Goal: Information Seeking & Learning: Learn about a topic

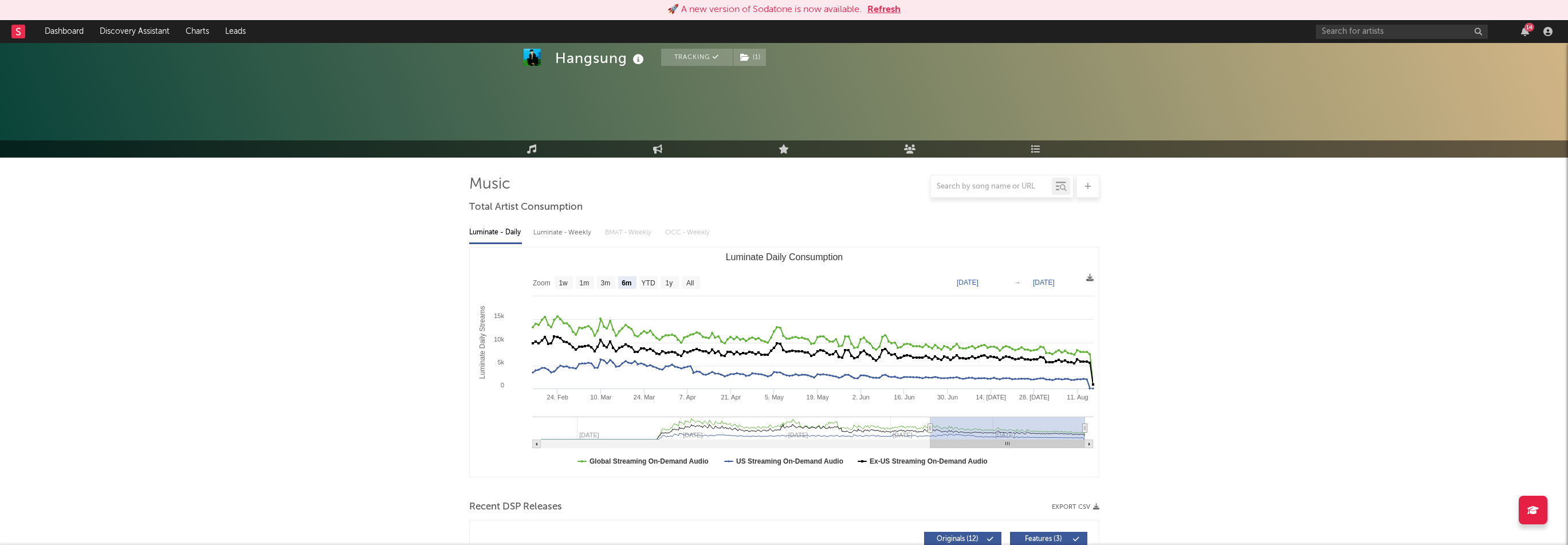
select select "6m"
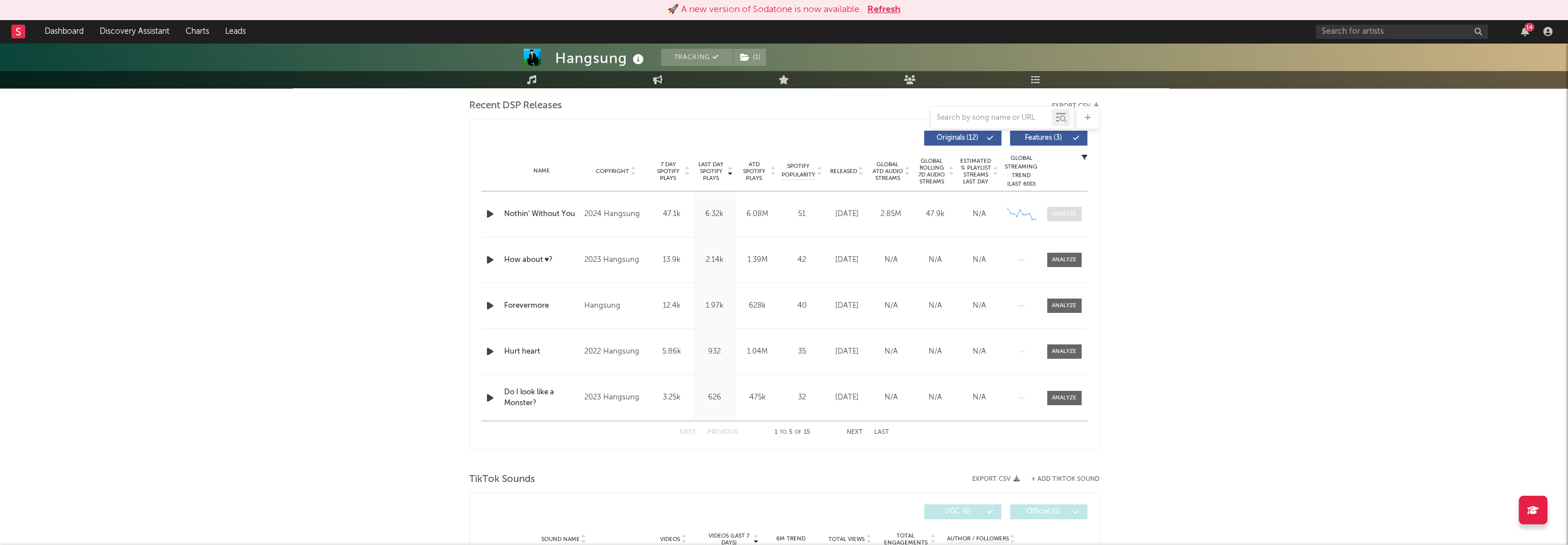
click at [1054, 213] on div at bounding box center [1064, 213] width 25 height 9
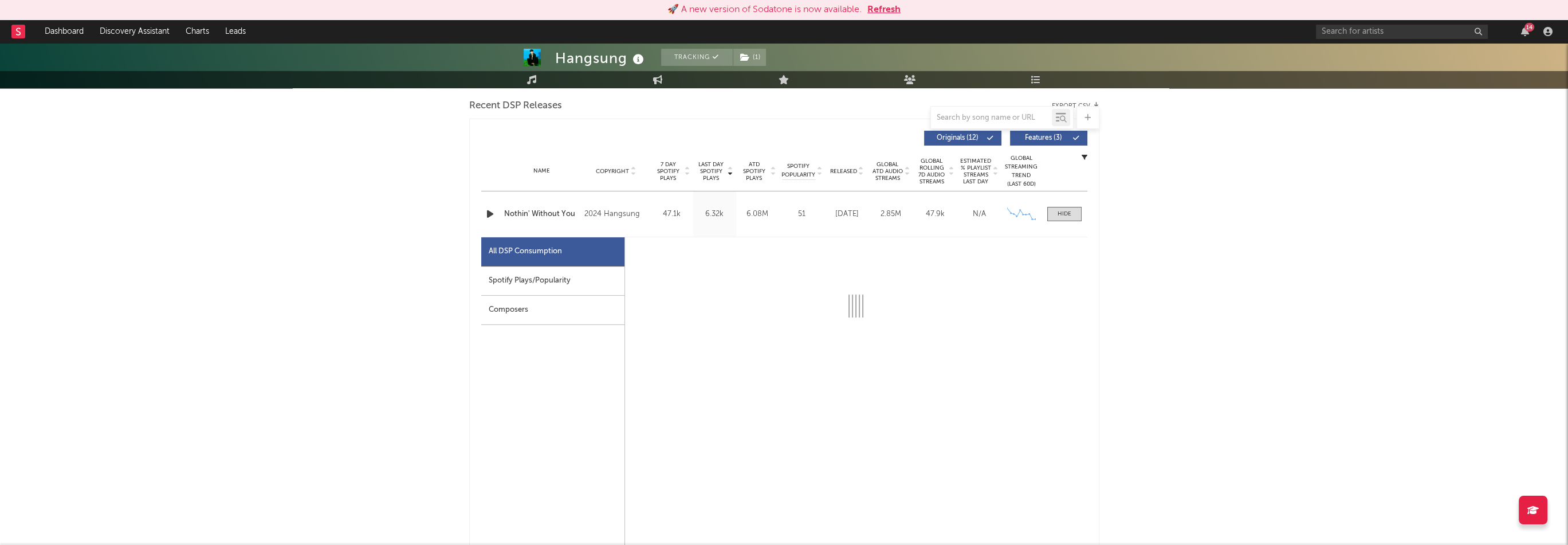
select select "6m"
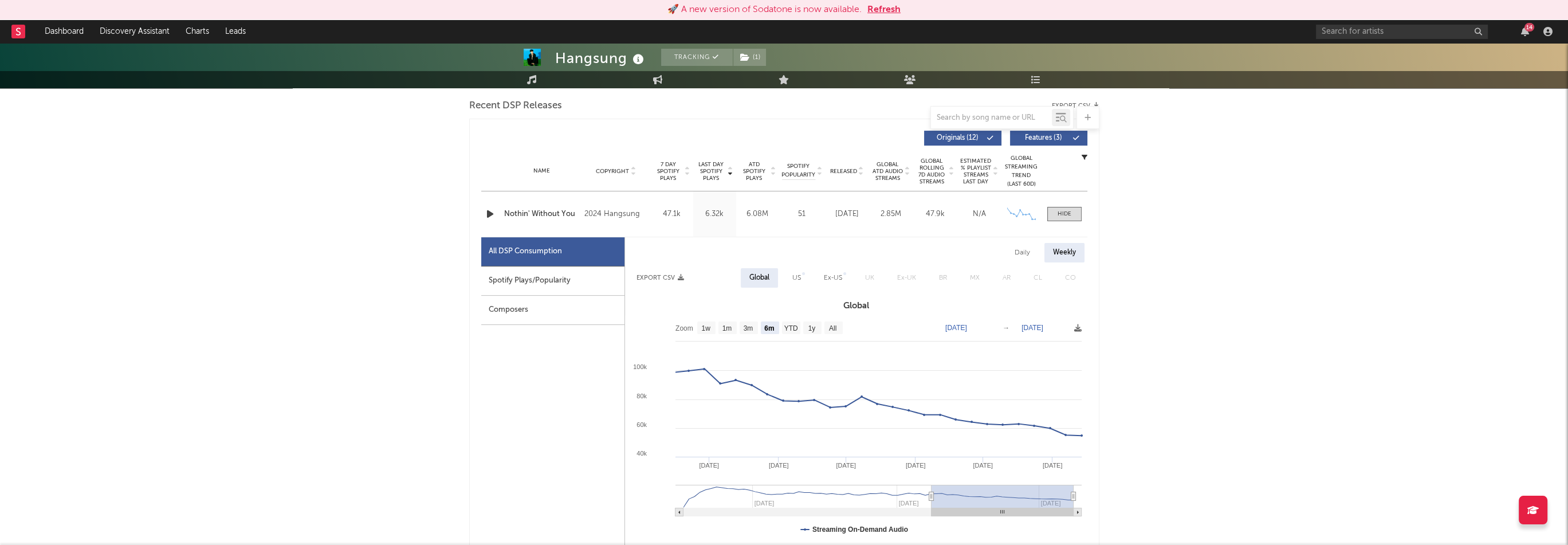
click at [591, 276] on div "Spotify Plays/Popularity" at bounding box center [552, 280] width 143 height 30
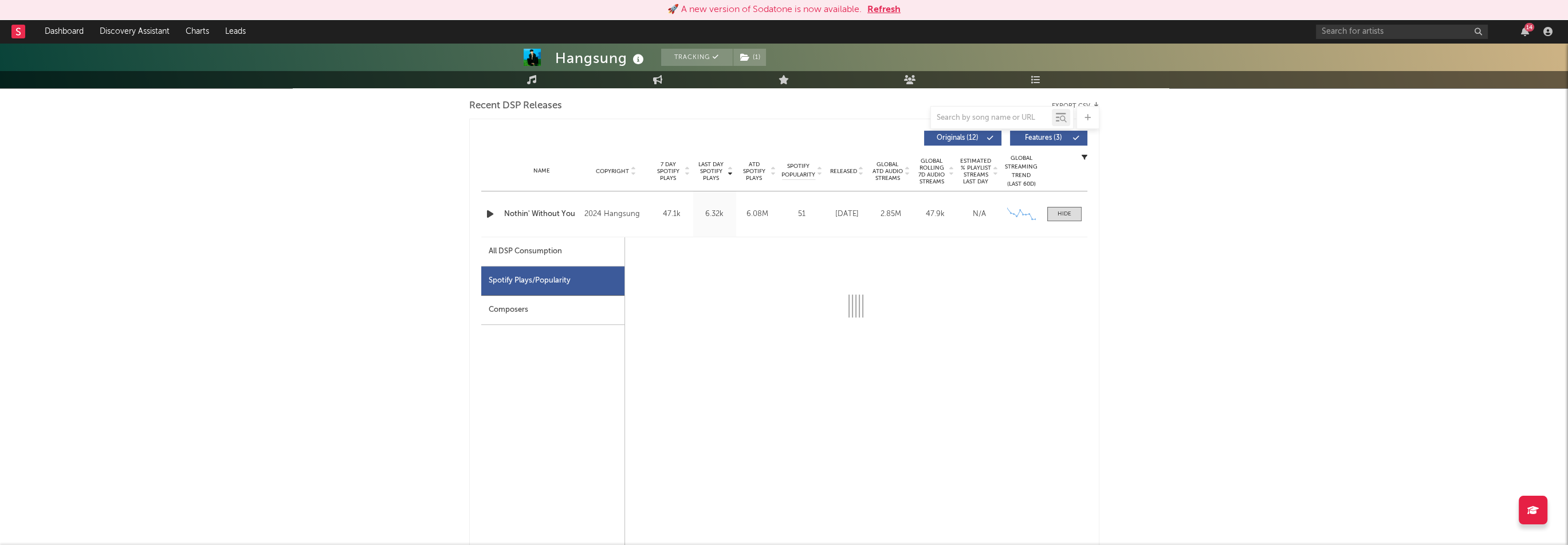
select select "6m"
select select "1w"
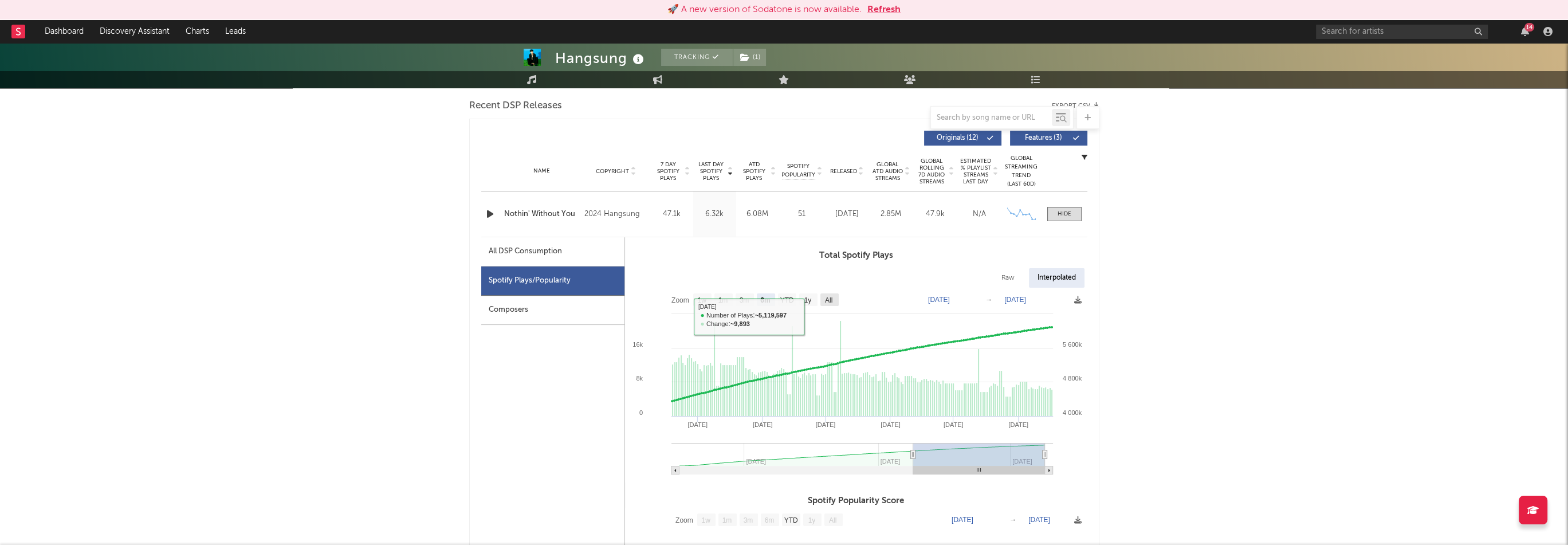
click at [824, 299] on text "All" at bounding box center [828, 300] width 7 height 8
select select "All"
type input "[DATE]"
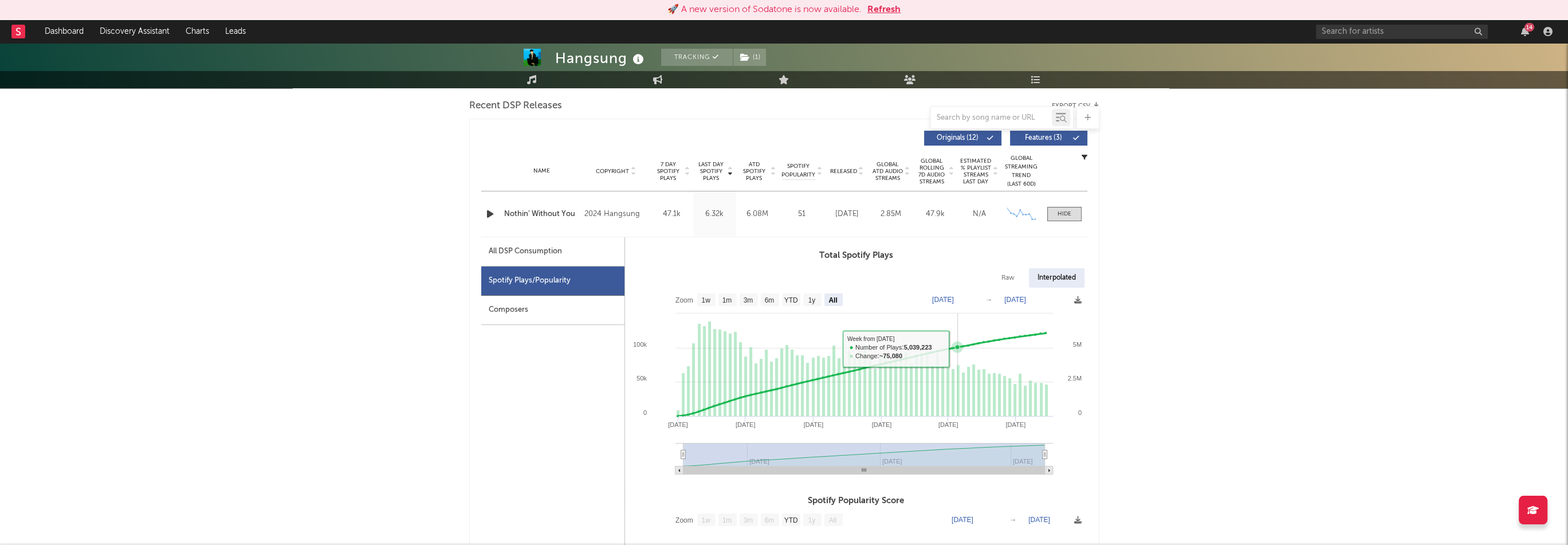
click at [958, 347] on icon at bounding box center [957, 347] width 11 height 11
